Goal: Information Seeking & Learning: Learn about a topic

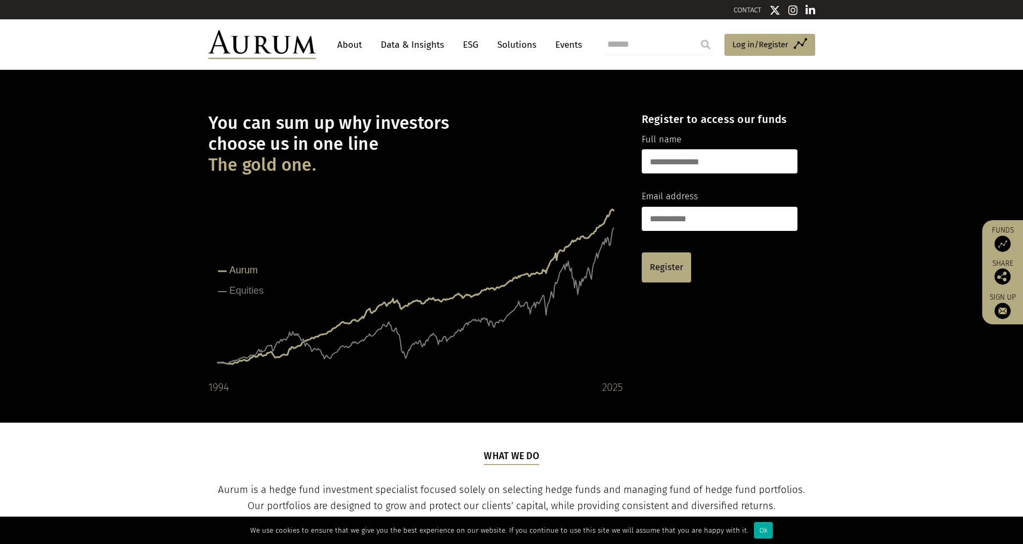
click at [490, 240] on img at bounding box center [1003, 244] width 16 height 16
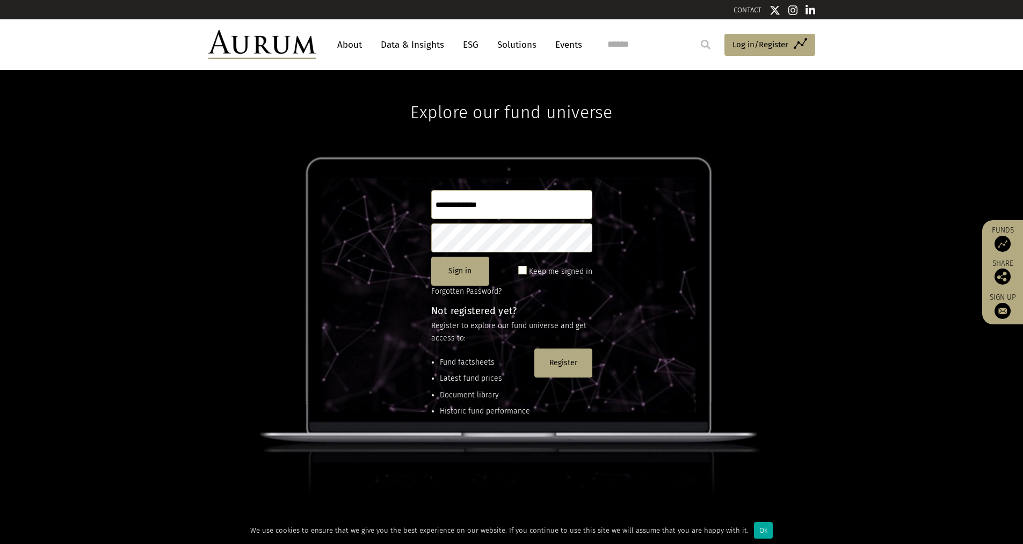
scroll to position [54, 0]
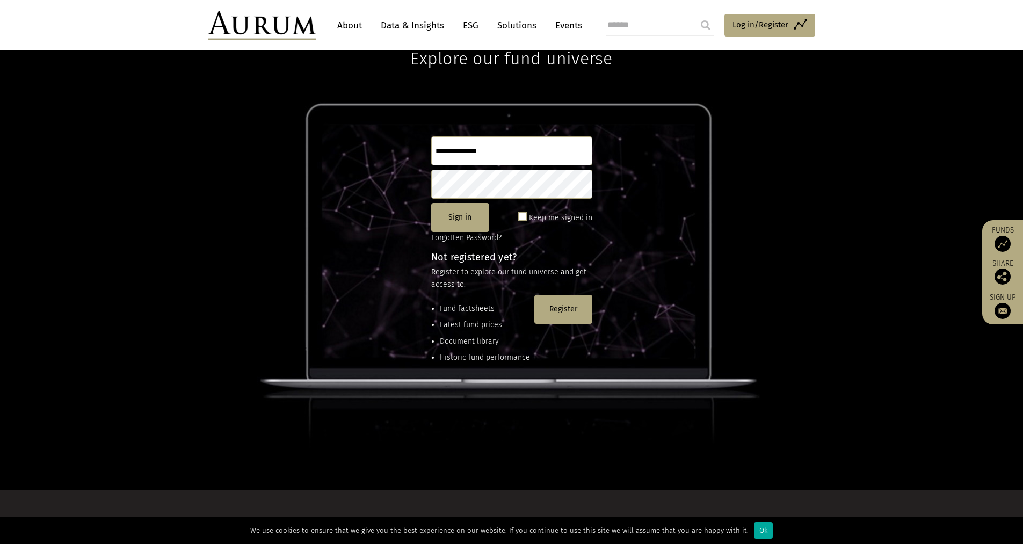
click at [349, 26] on link "About" at bounding box center [349, 26] width 35 height 20
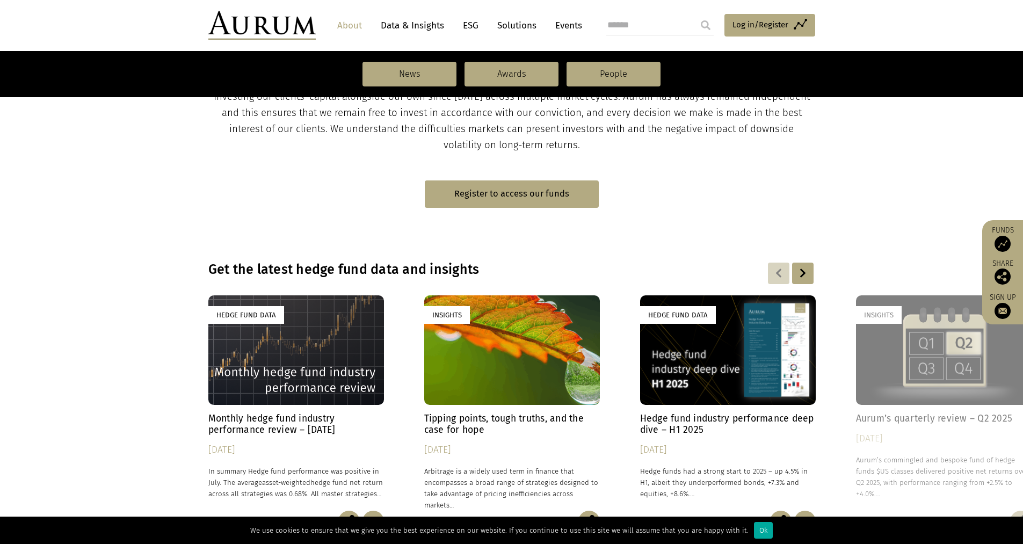
scroll to position [645, 0]
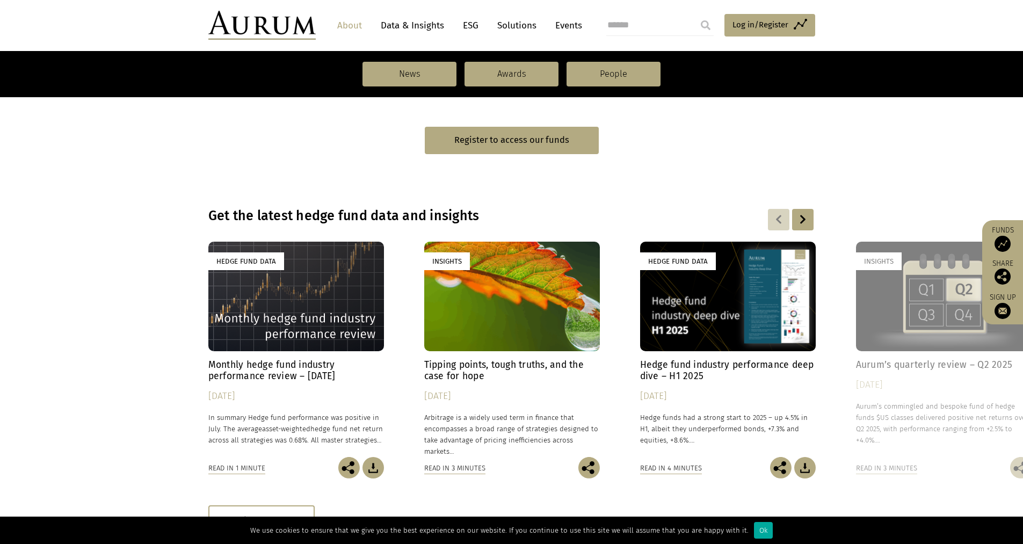
click at [929, 323] on div "Insights" at bounding box center [944, 297] width 176 height 110
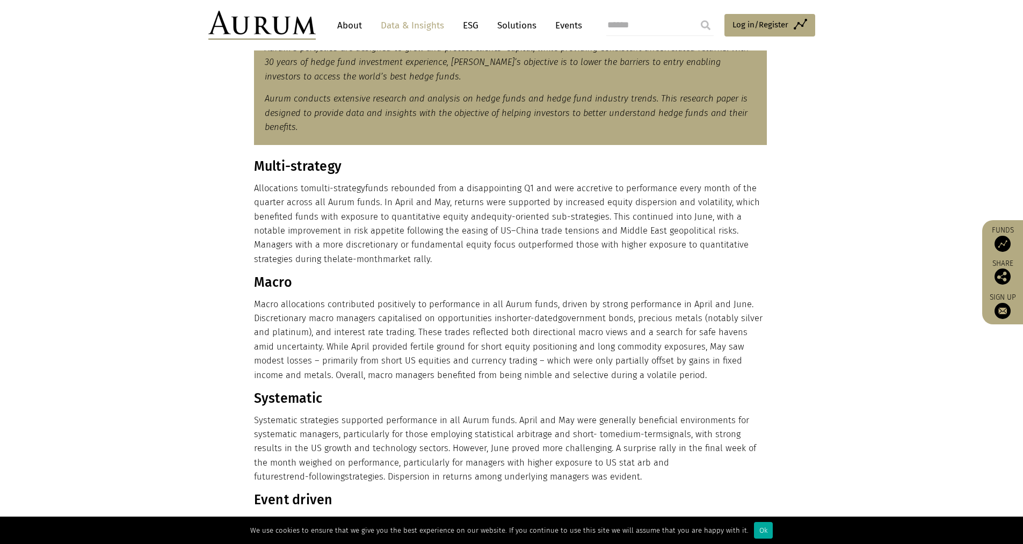
scroll to position [537, 0]
